Goal: Task Accomplishment & Management: Use online tool/utility

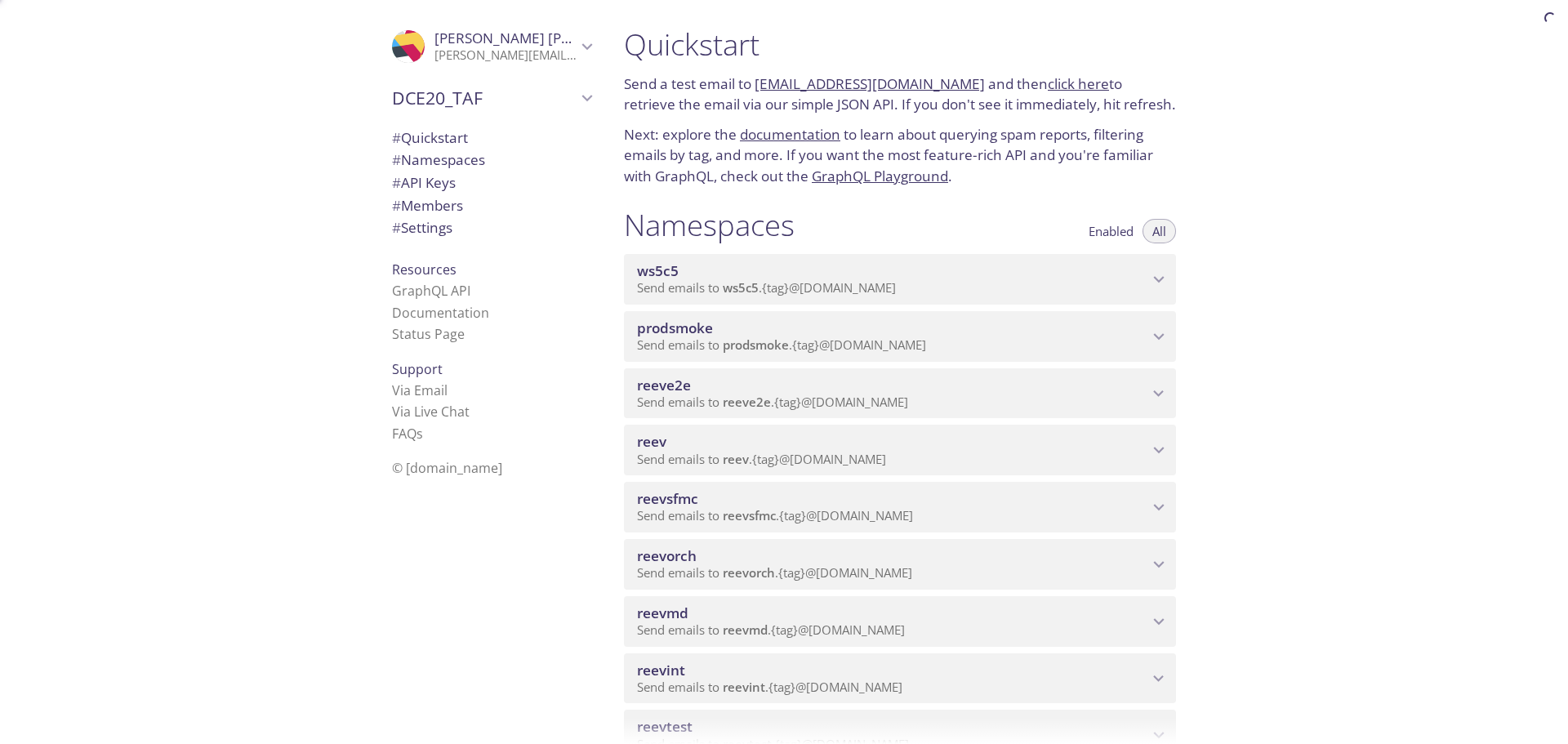
scroll to position [408, 0]
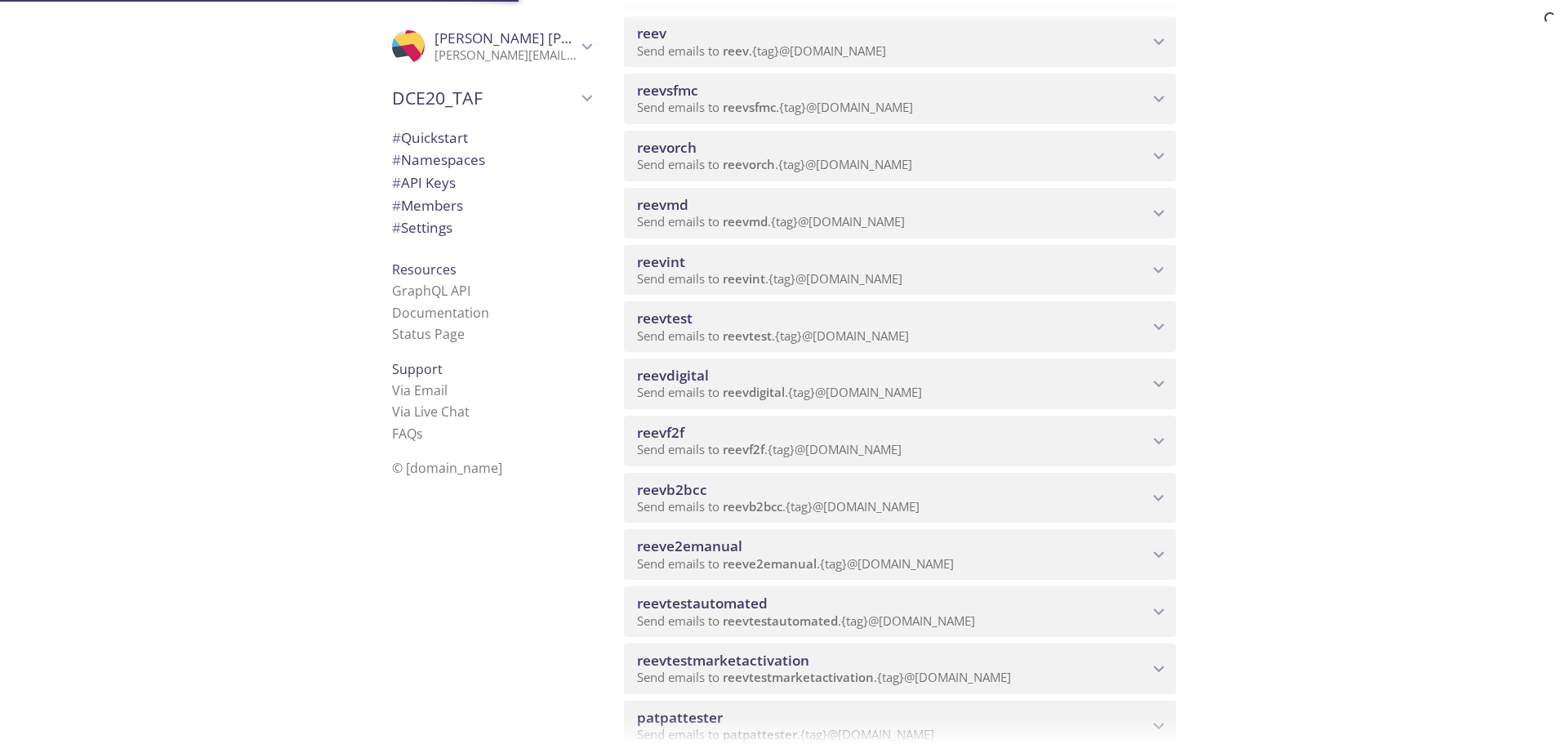
click at [723, 574] on div "reeve2emanual Send emails to reeve2emanual . {tag} @[DOMAIN_NAME]" at bounding box center [900, 554] width 552 height 51
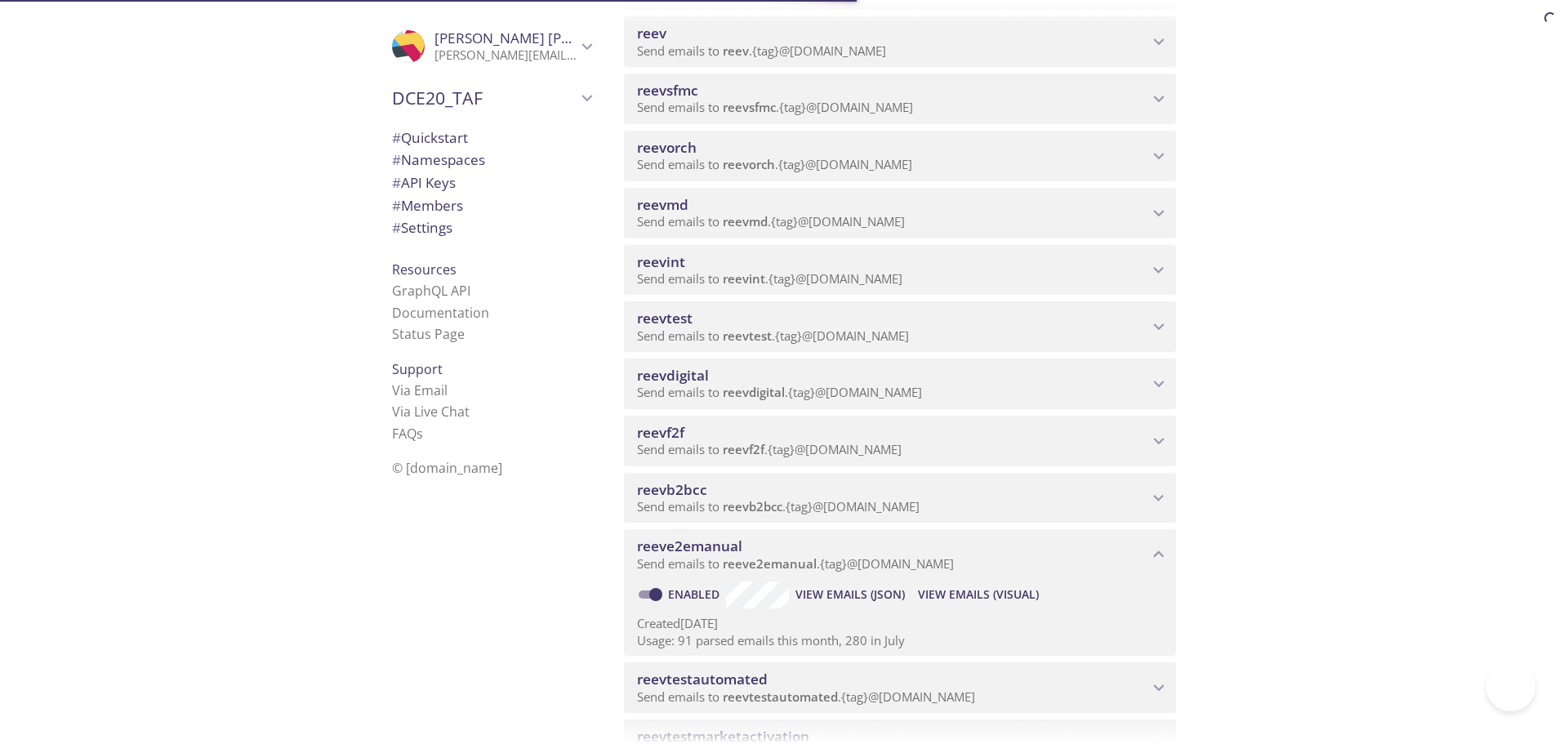
click at [826, 552] on span "reeve2emanual" at bounding box center [892, 546] width 511 height 18
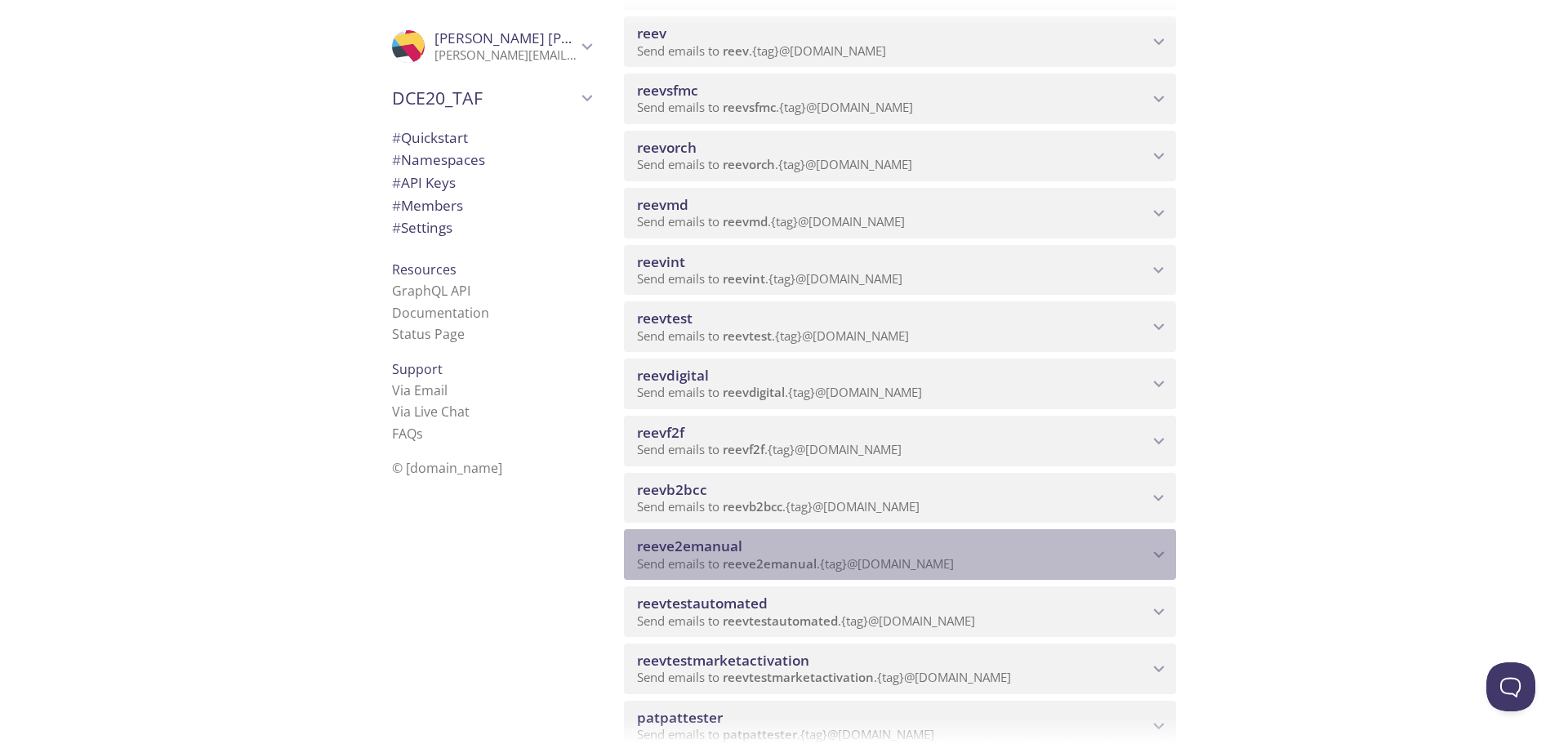
click at [826, 552] on span "reeve2emanual" at bounding box center [892, 546] width 511 height 18
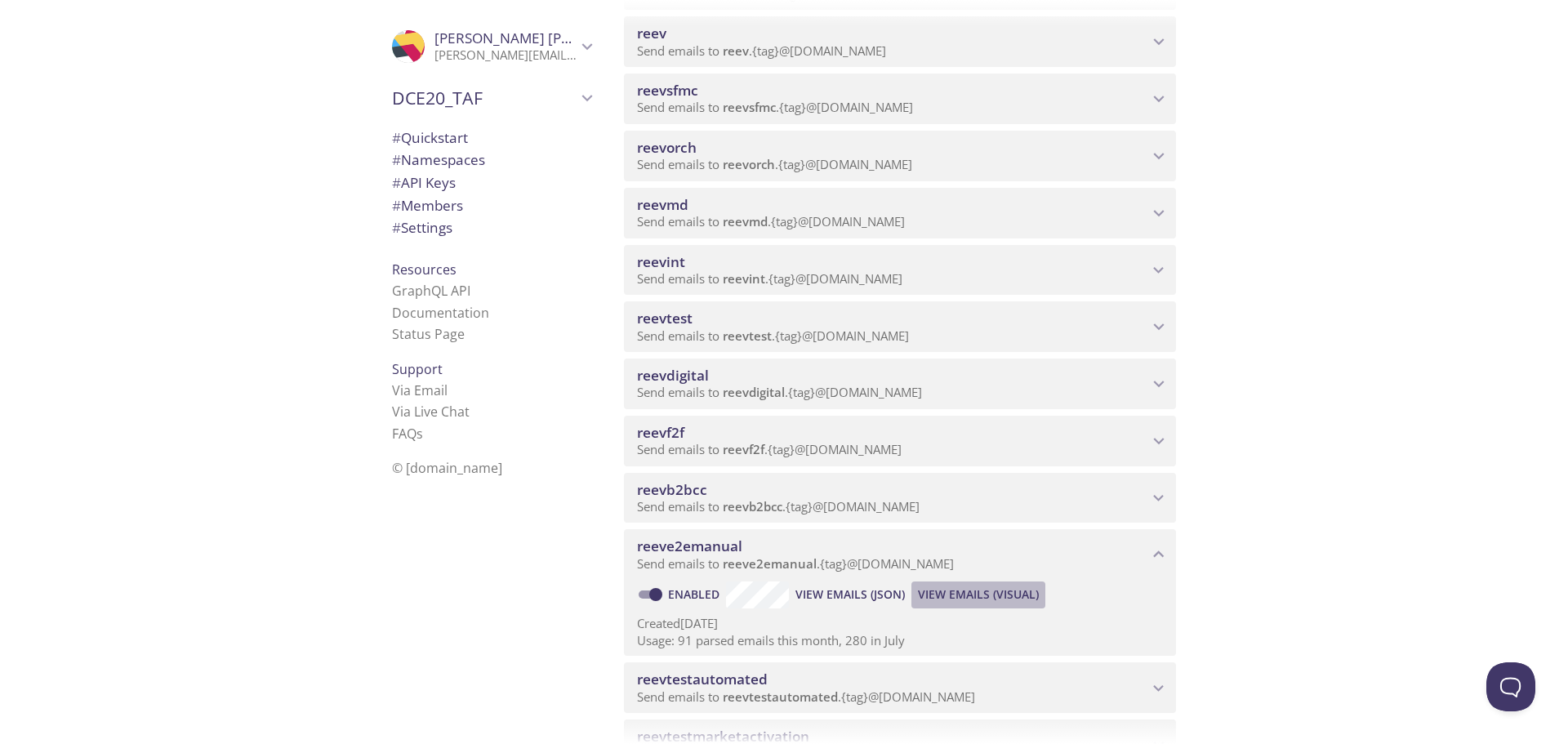
click at [978, 590] on span "View Emails (Visual)" at bounding box center [979, 594] width 121 height 19
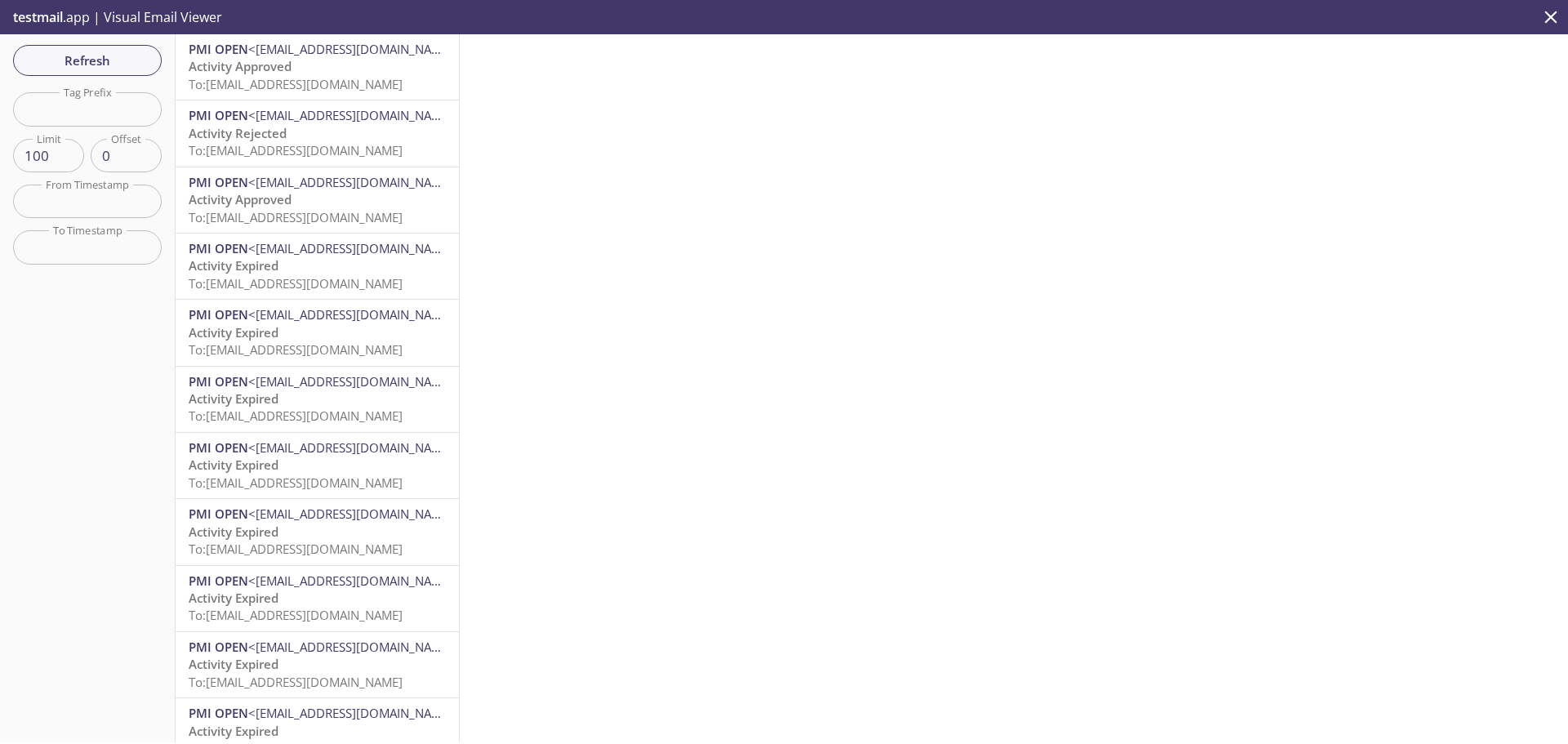
click at [286, 80] on span "To: [EMAIL_ADDRESS][DOMAIN_NAME]" at bounding box center [295, 83] width 214 height 16
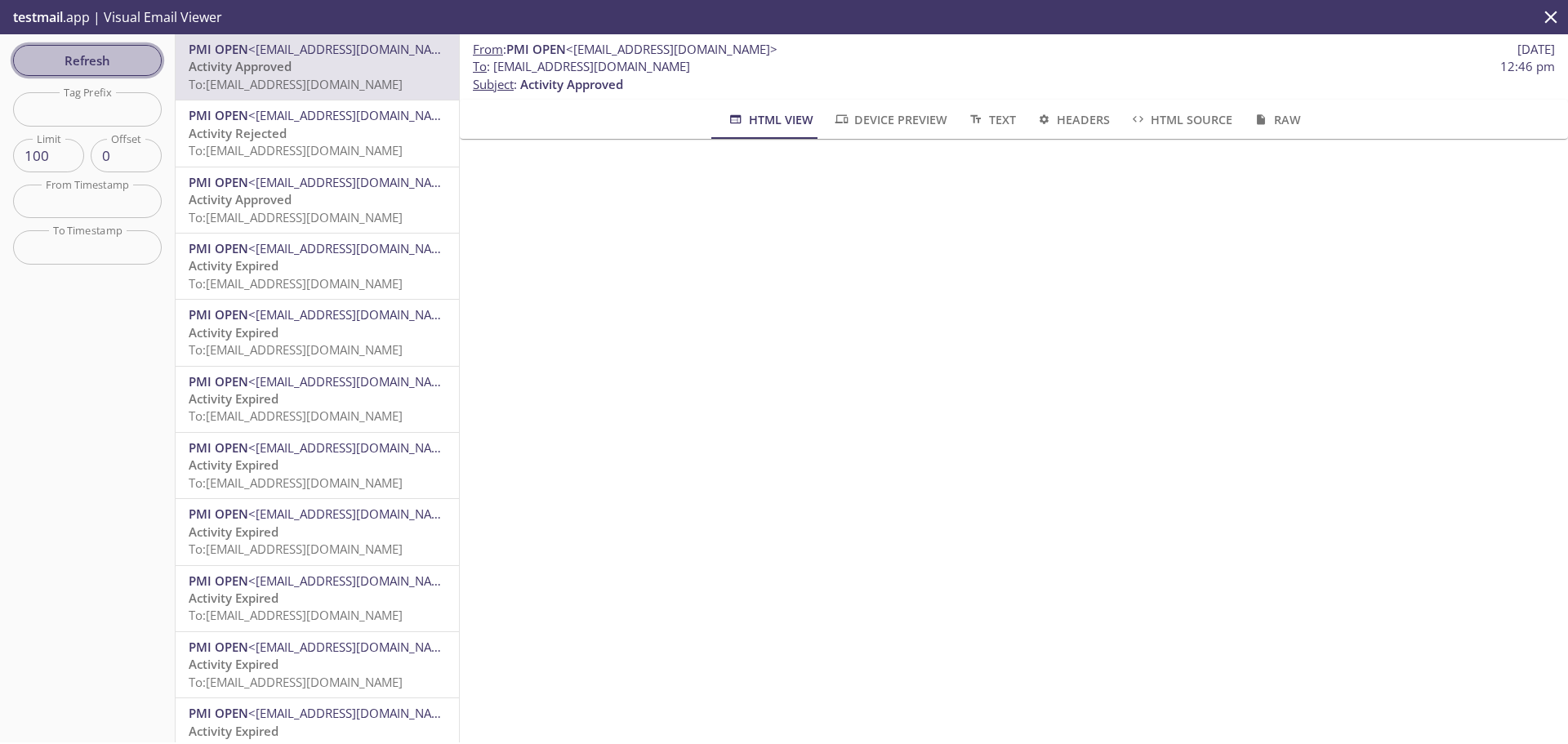
click at [103, 66] on span "Refresh" at bounding box center [87, 60] width 123 height 21
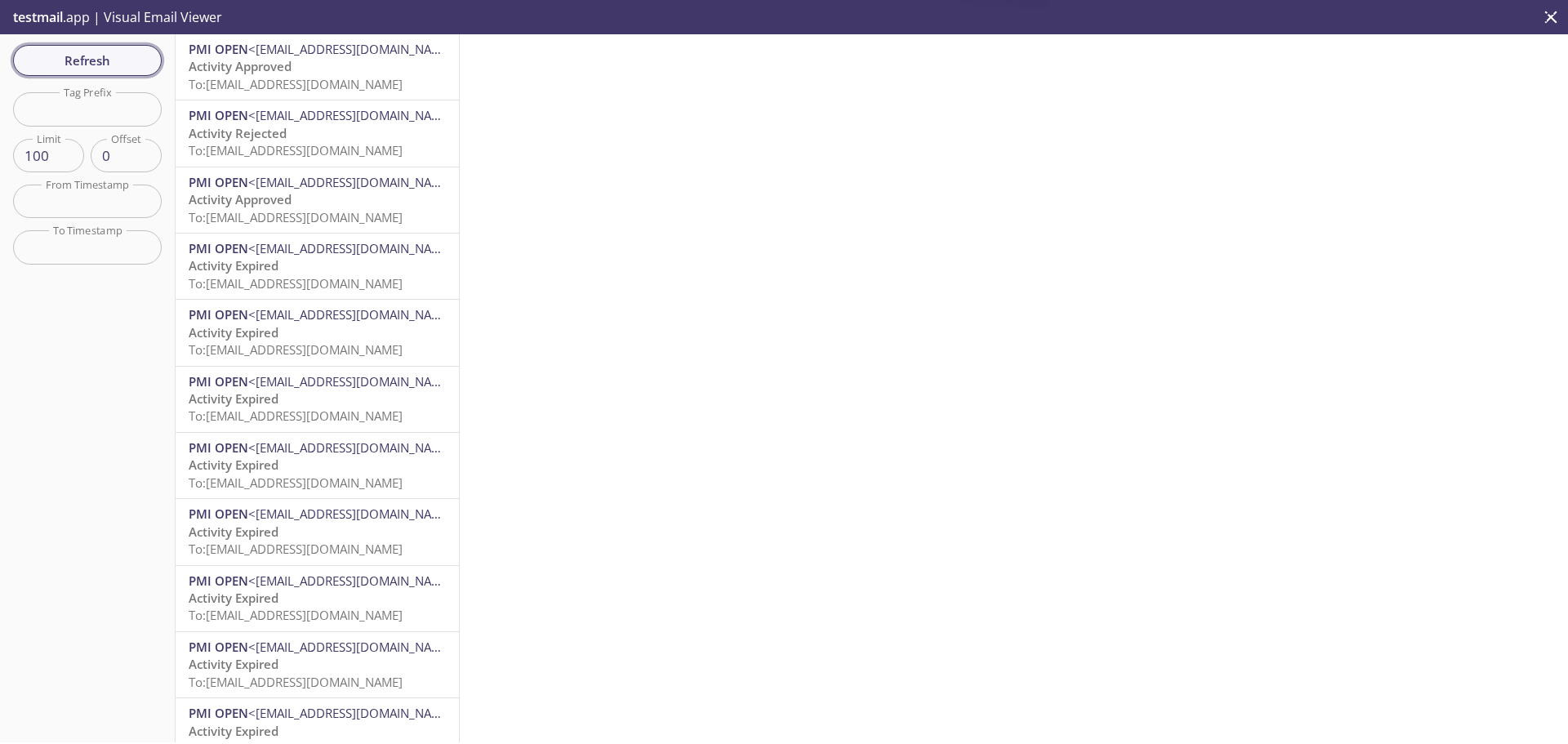
click at [89, 61] on span "Refresh" at bounding box center [87, 60] width 123 height 21
click at [58, 58] on span "Refresh" at bounding box center [87, 60] width 123 height 21
click at [313, 84] on span "To: [EMAIL_ADDRESS][DOMAIN_NAME]" at bounding box center [295, 83] width 214 height 16
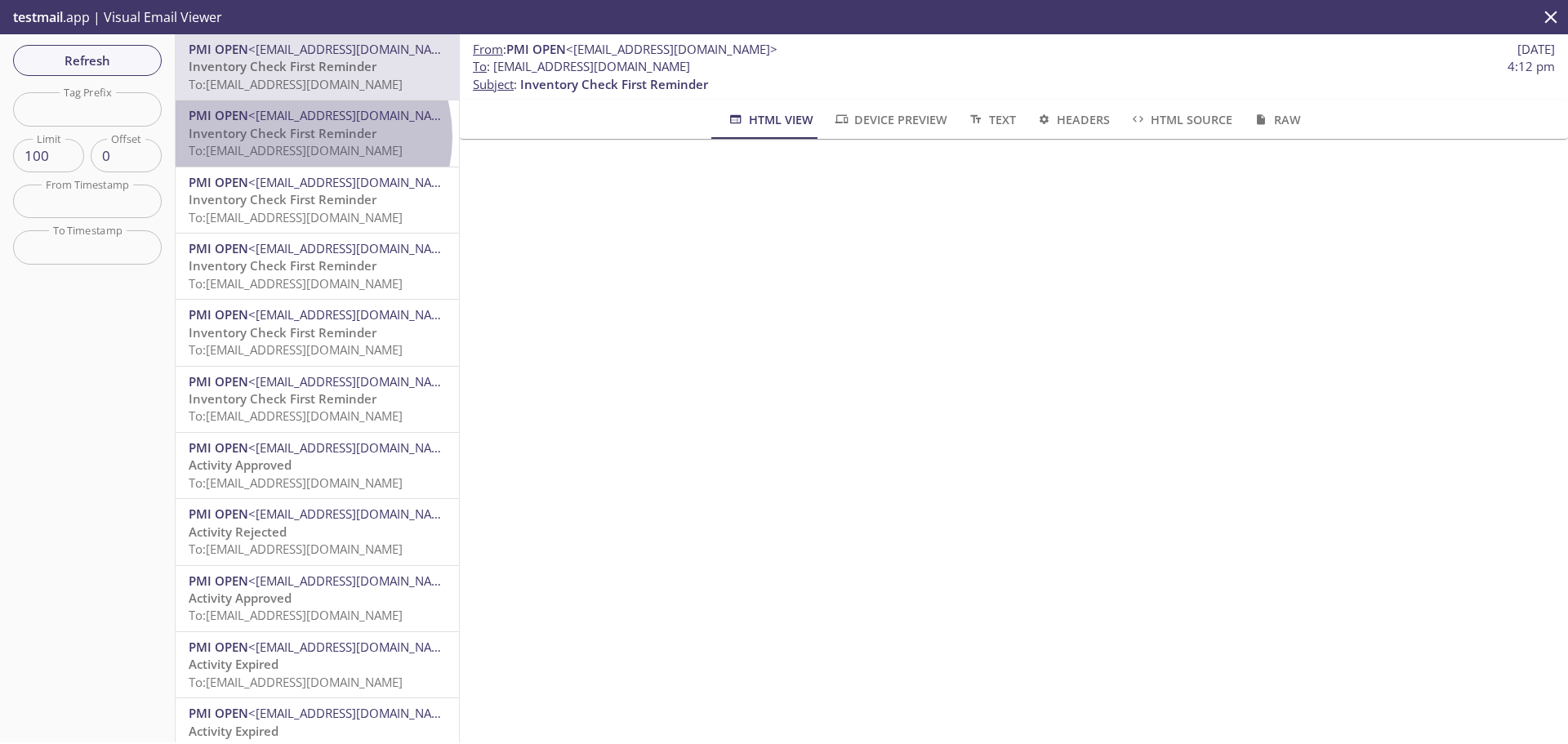
click at [301, 136] on span "Inventory Check First Reminder" at bounding box center [283, 132] width 188 height 16
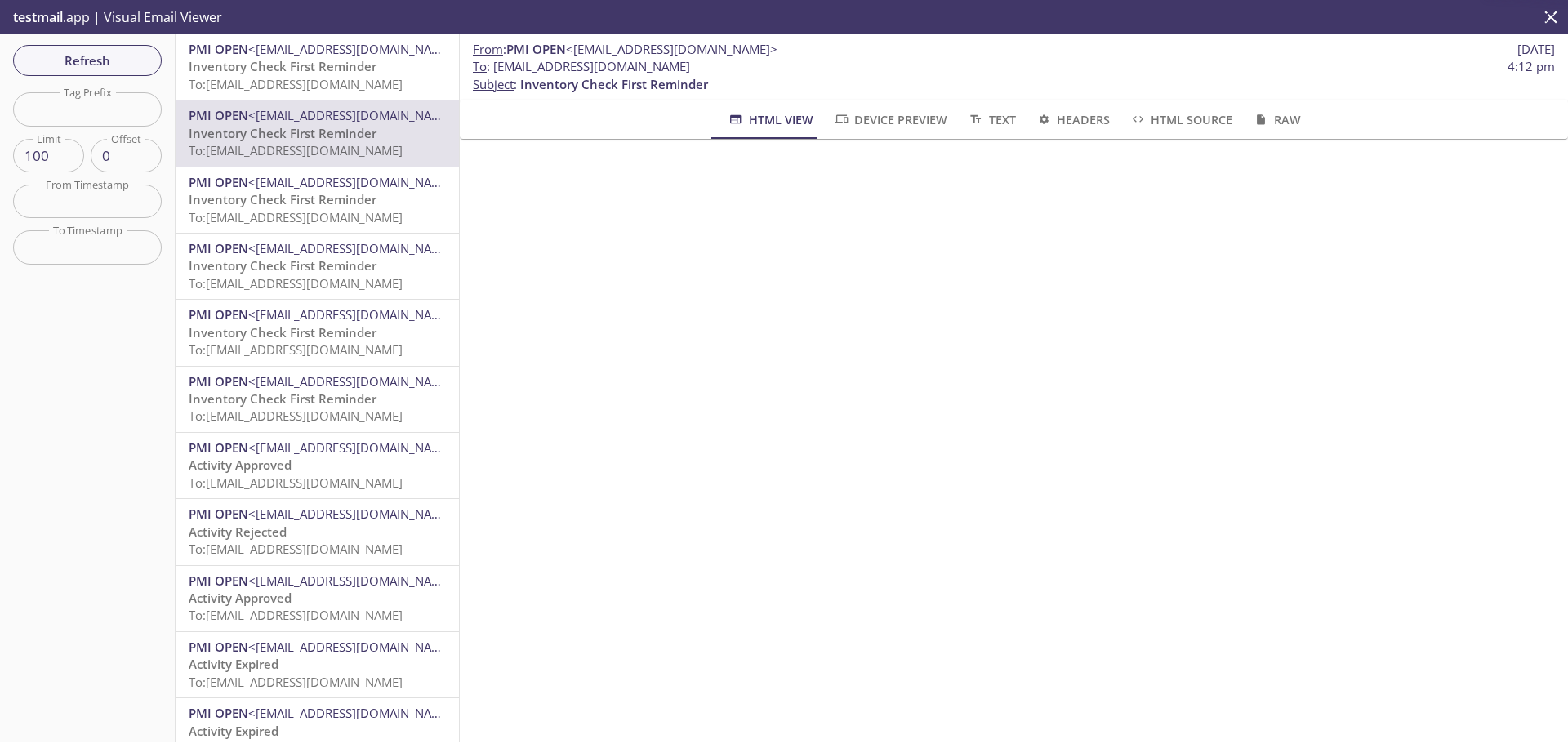
click at [311, 191] on span "Inventory Check First Reminder" at bounding box center [283, 198] width 188 height 16
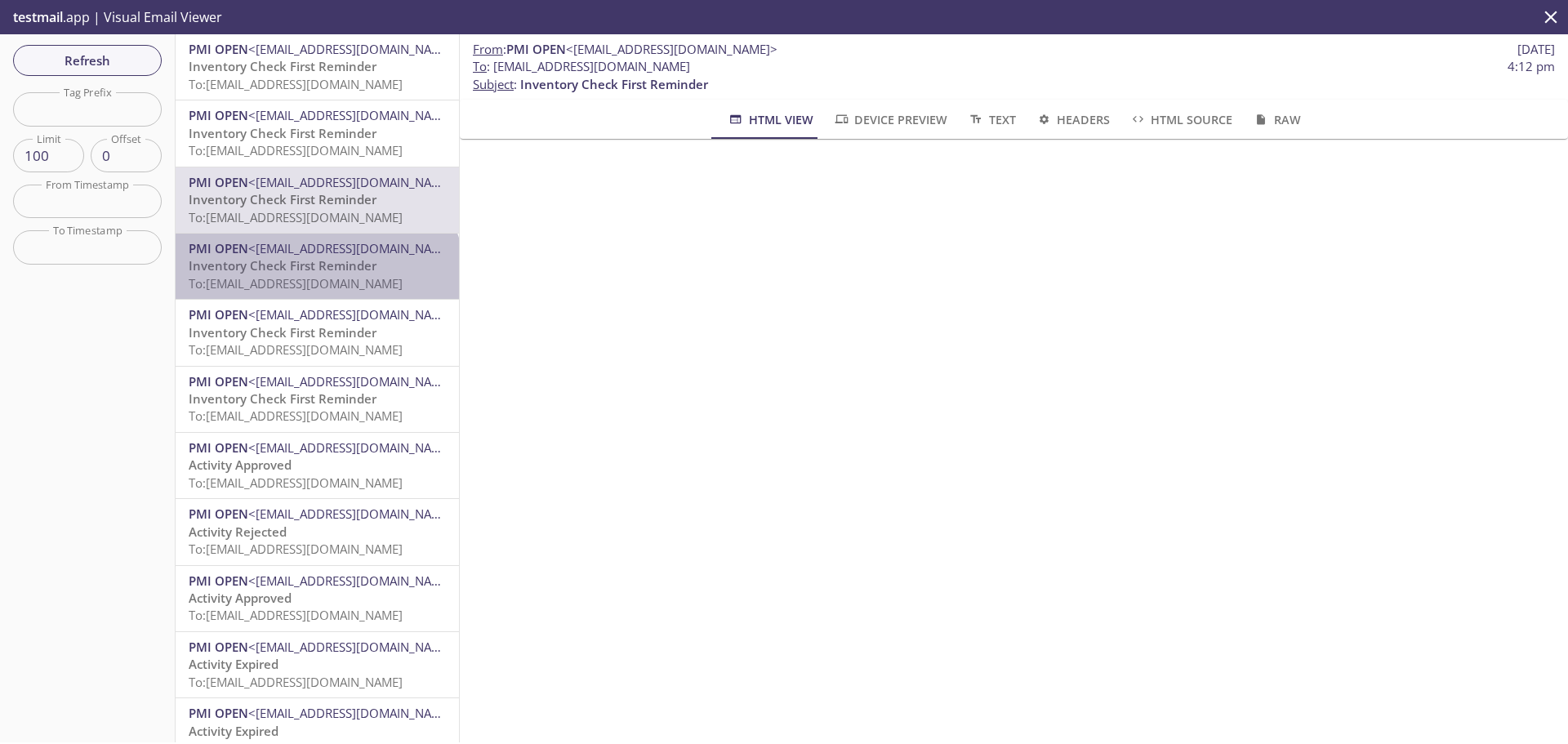
click at [316, 285] on span "To: [EMAIL_ADDRESS][DOMAIN_NAME]" at bounding box center [295, 283] width 214 height 16
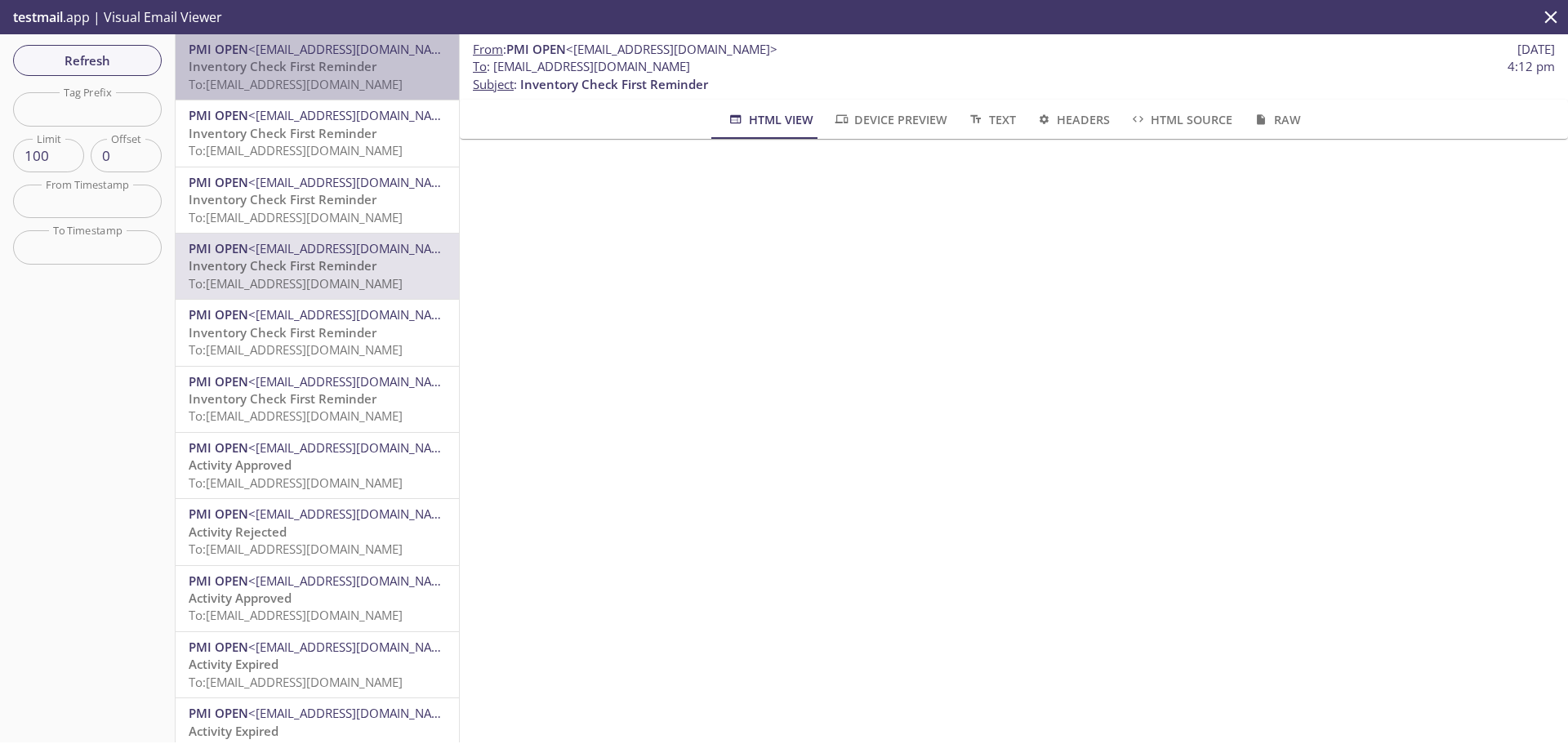
click at [352, 53] on span "<[EMAIL_ADDRESS][DOMAIN_NAME]>" at bounding box center [354, 49] width 212 height 16
